Goal: Task Accomplishment & Management: Use online tool/utility

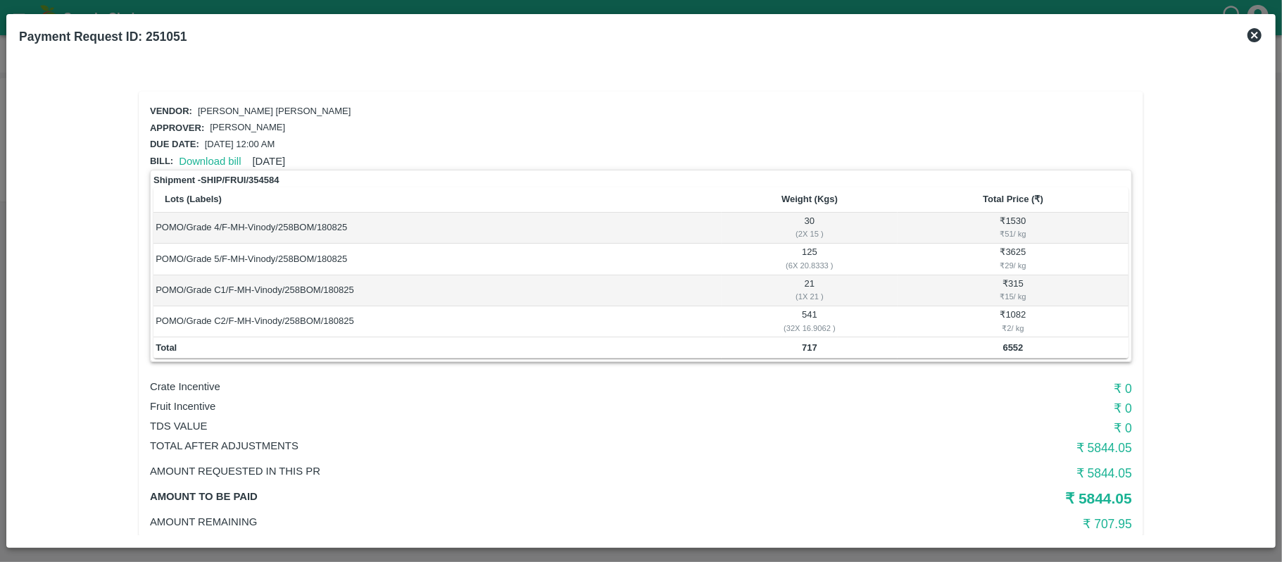
click at [808, 350] on b "717" at bounding box center [809, 347] width 15 height 11
copy b "717"
click at [1014, 342] on b "6552" at bounding box center [1013, 347] width 20 height 11
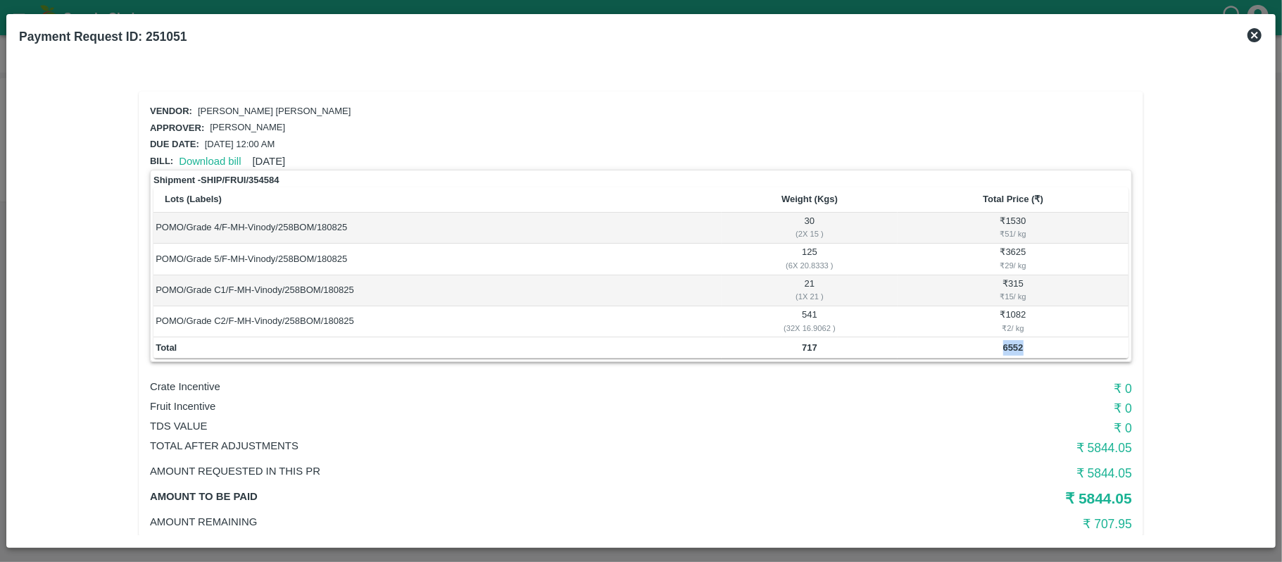
click at [1014, 342] on b "6552" at bounding box center [1013, 347] width 20 height 11
copy b "6552"
click at [802, 342] on b "717" at bounding box center [809, 347] width 15 height 11
copy b "717"
